Goal: Obtain resource: Obtain resource

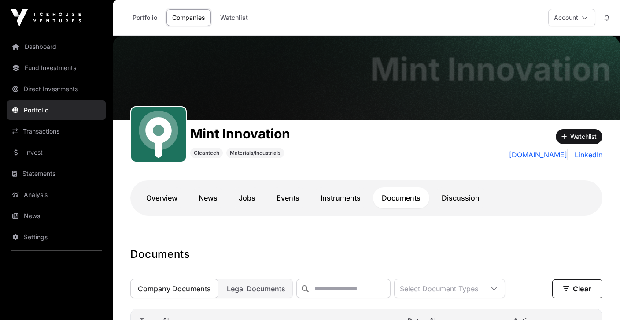
click at [164, 199] on link "Overview" at bounding box center [161, 197] width 49 height 21
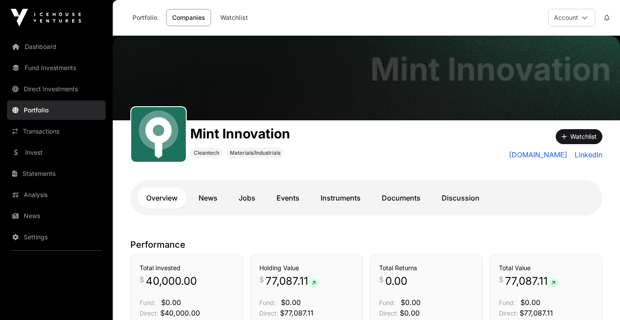
click at [388, 202] on link "Documents" at bounding box center [401, 197] width 56 height 21
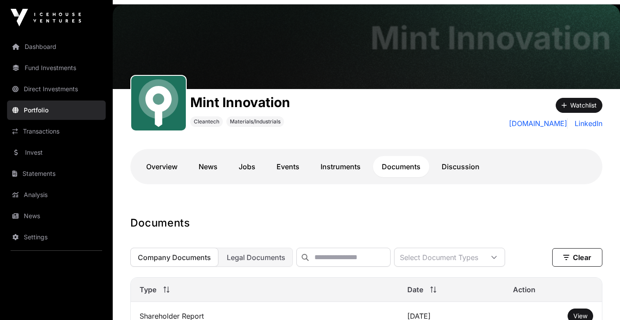
scroll to position [43, 0]
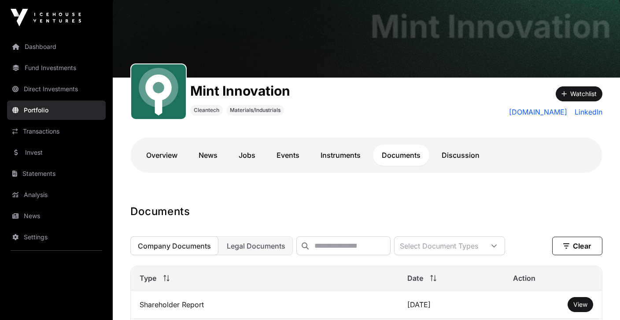
click at [243, 245] on span "Legal Documents" at bounding box center [256, 245] width 59 height 9
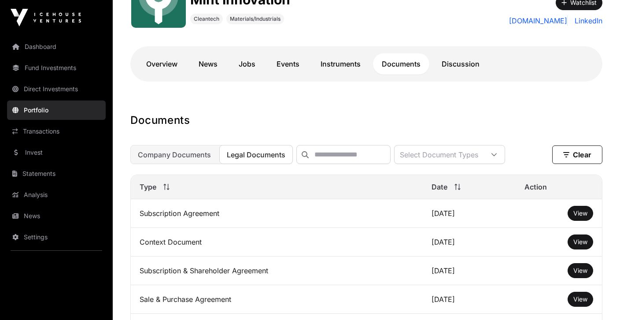
scroll to position [177, 0]
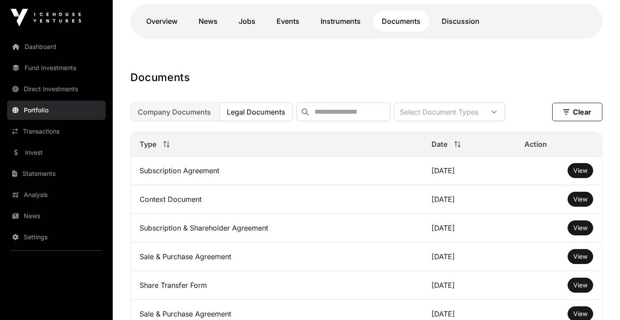
click at [235, 177] on td "Subscription Agreement" at bounding box center [277, 170] width 292 height 29
click at [188, 167] on td "Subscription Agreement" at bounding box center [277, 170] width 292 height 29
click at [585, 166] on button "View" at bounding box center [581, 170] width 26 height 15
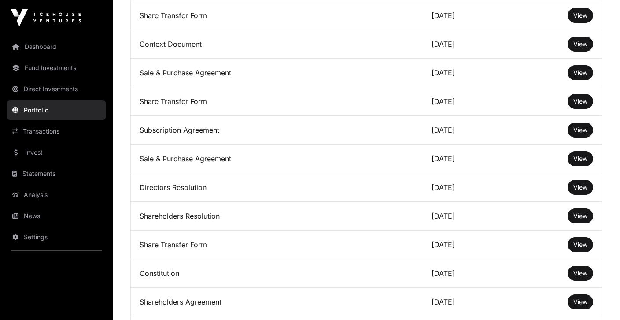
scroll to position [501, 0]
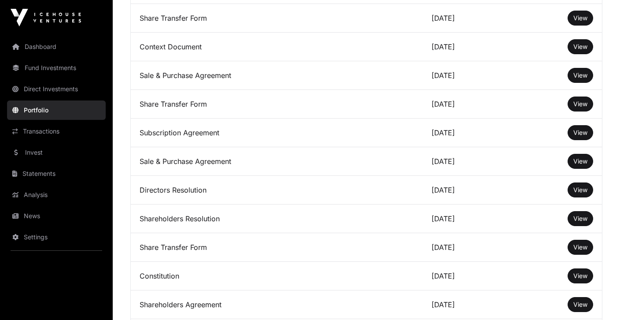
click at [579, 134] on span "View" at bounding box center [580, 132] width 14 height 7
click at [584, 245] on span "View" at bounding box center [580, 246] width 14 height 7
click at [583, 133] on span "View" at bounding box center [580, 132] width 14 height 7
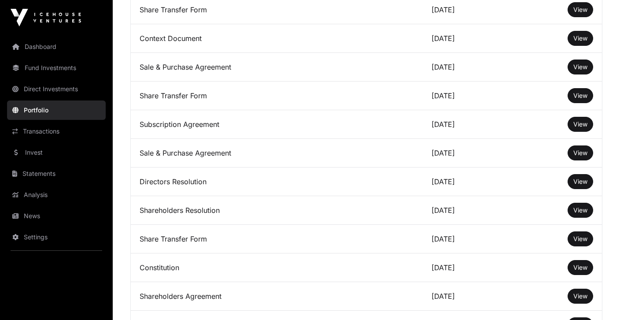
click at [581, 241] on span "View" at bounding box center [580, 238] width 14 height 7
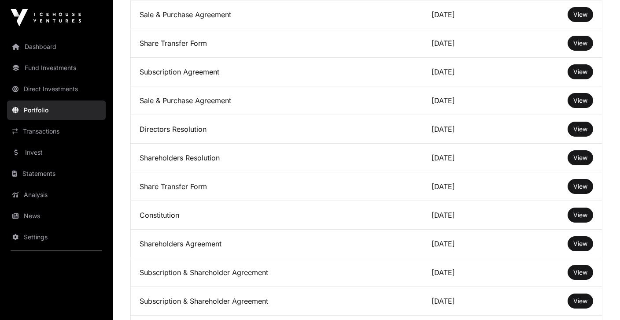
scroll to position [562, 0]
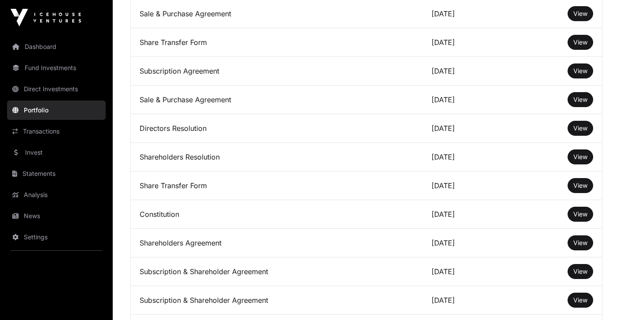
click at [577, 75] on link "View" at bounding box center [580, 71] width 14 height 9
click at [578, 100] on span "View" at bounding box center [580, 99] width 14 height 7
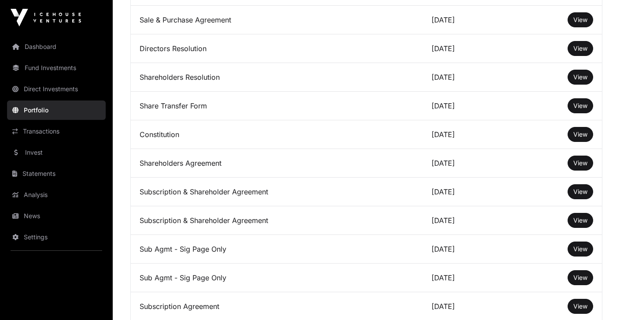
scroll to position [644, 0]
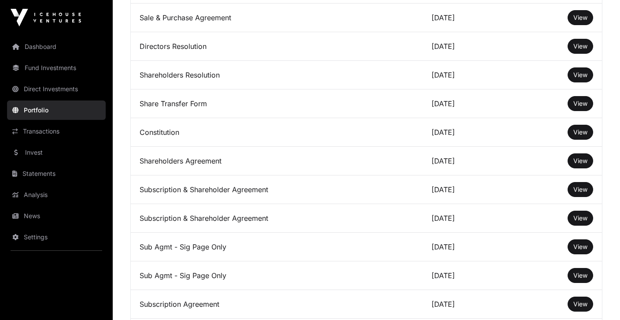
click at [576, 190] on span "View" at bounding box center [580, 188] width 14 height 7
click at [576, 246] on span "View" at bounding box center [580, 246] width 14 height 7
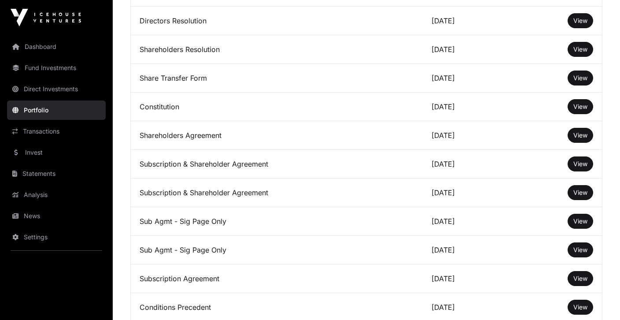
scroll to position [680, 0]
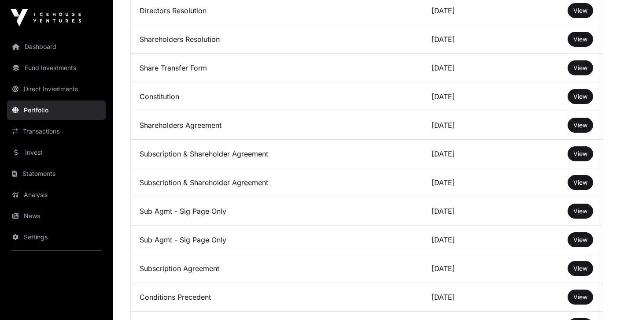
click at [576, 270] on span "View" at bounding box center [580, 267] width 14 height 7
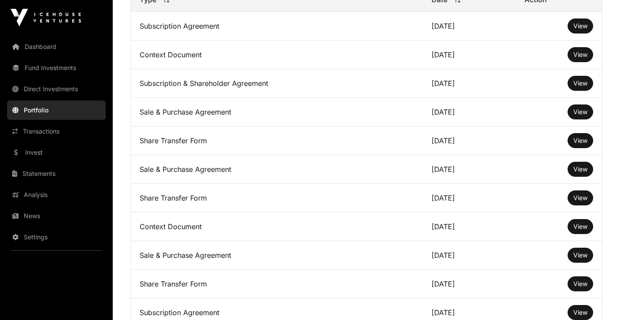
scroll to position [308, 0]
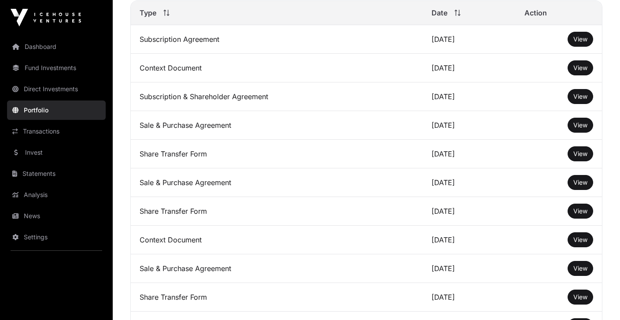
click at [581, 43] on span "View" at bounding box center [580, 38] width 14 height 7
